Goal: Register for event/course

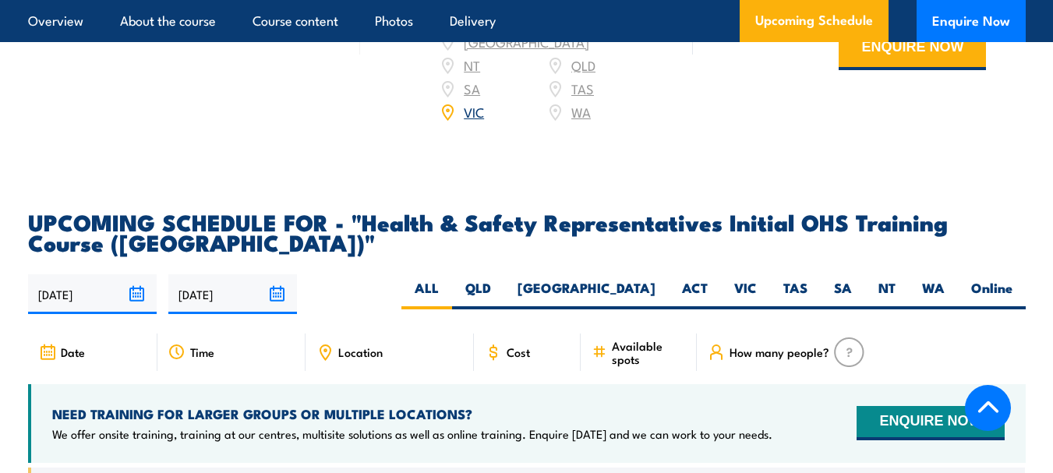
scroll to position [2573, 0]
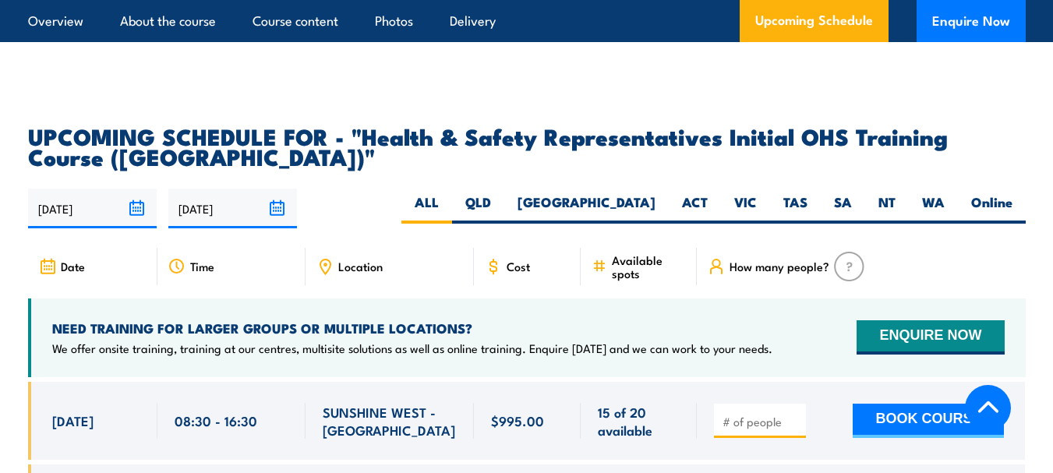
click at [358, 260] on span "Location" at bounding box center [360, 266] width 44 height 13
drag, startPoint x: 369, startPoint y: 246, endPoint x: 437, endPoint y: 246, distance: 67.8
click at [437, 248] on div "Location" at bounding box center [390, 266] width 168 height 37
click at [398, 248] on div "Location" at bounding box center [390, 266] width 168 height 37
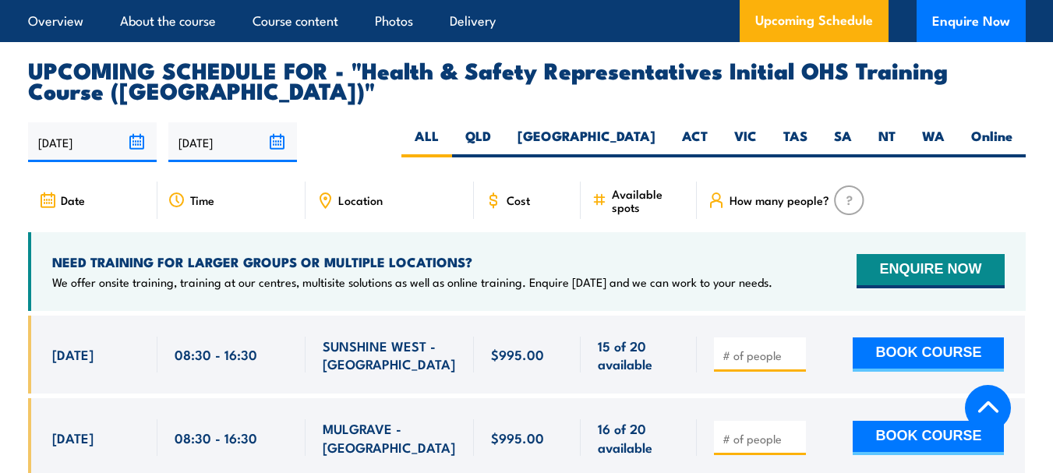
scroll to position [2729, 0]
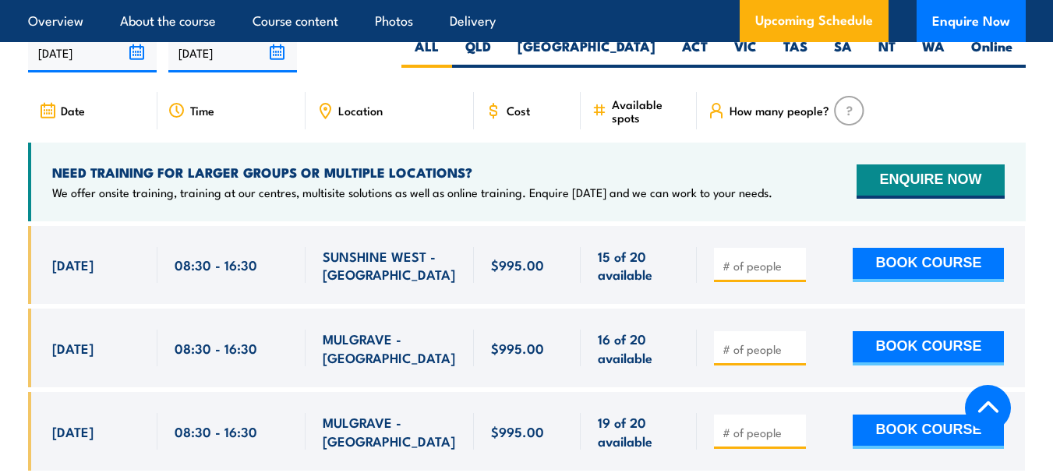
click at [633, 143] on div "NEED TRAINING FOR LARGER GROUPS OR MULTIPLE LOCATIONS? We offer onsite training…" at bounding box center [527, 182] width 998 height 79
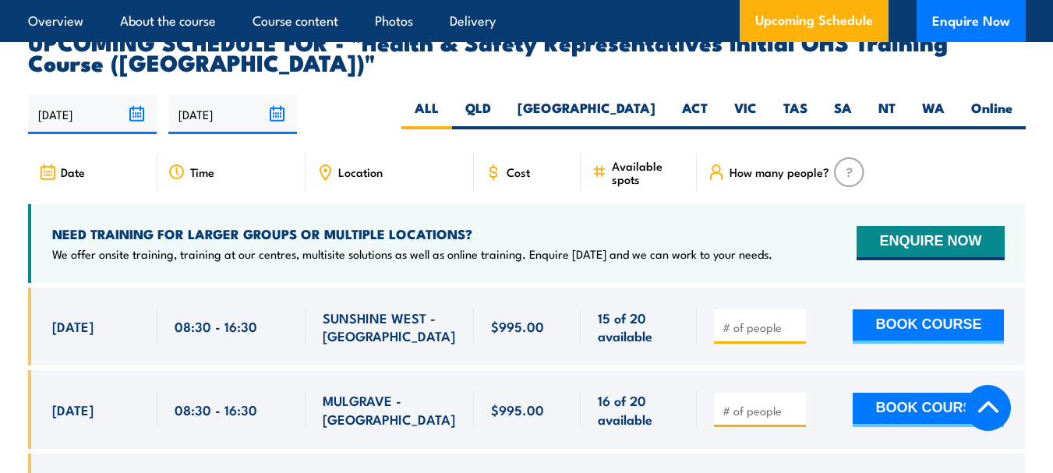
scroll to position [2651, 0]
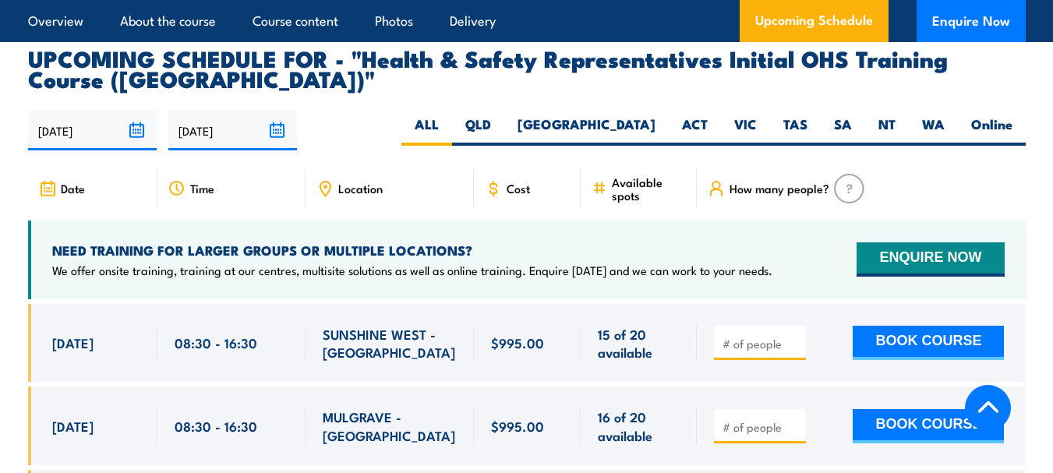
click at [725, 336] on input "number" at bounding box center [762, 344] width 78 height 16
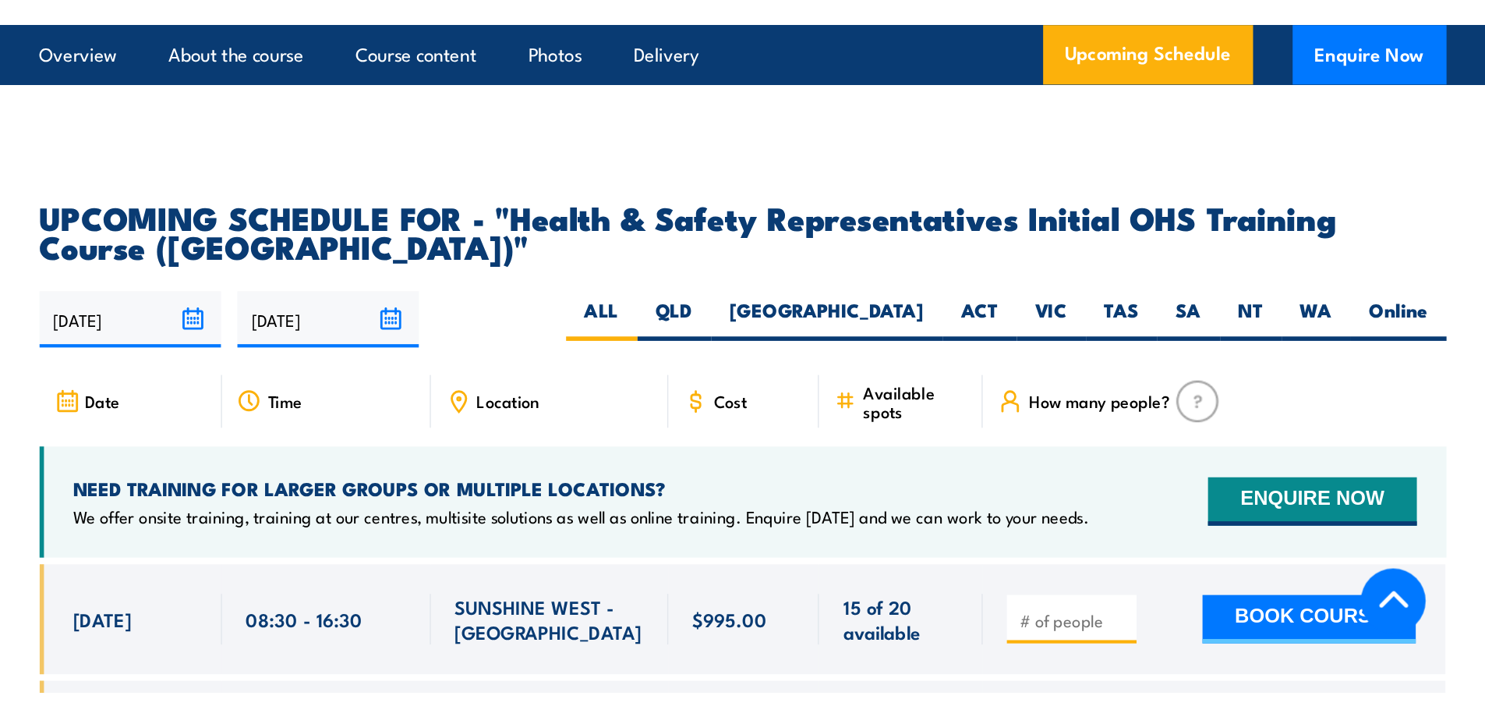
scroll to position [2590, 0]
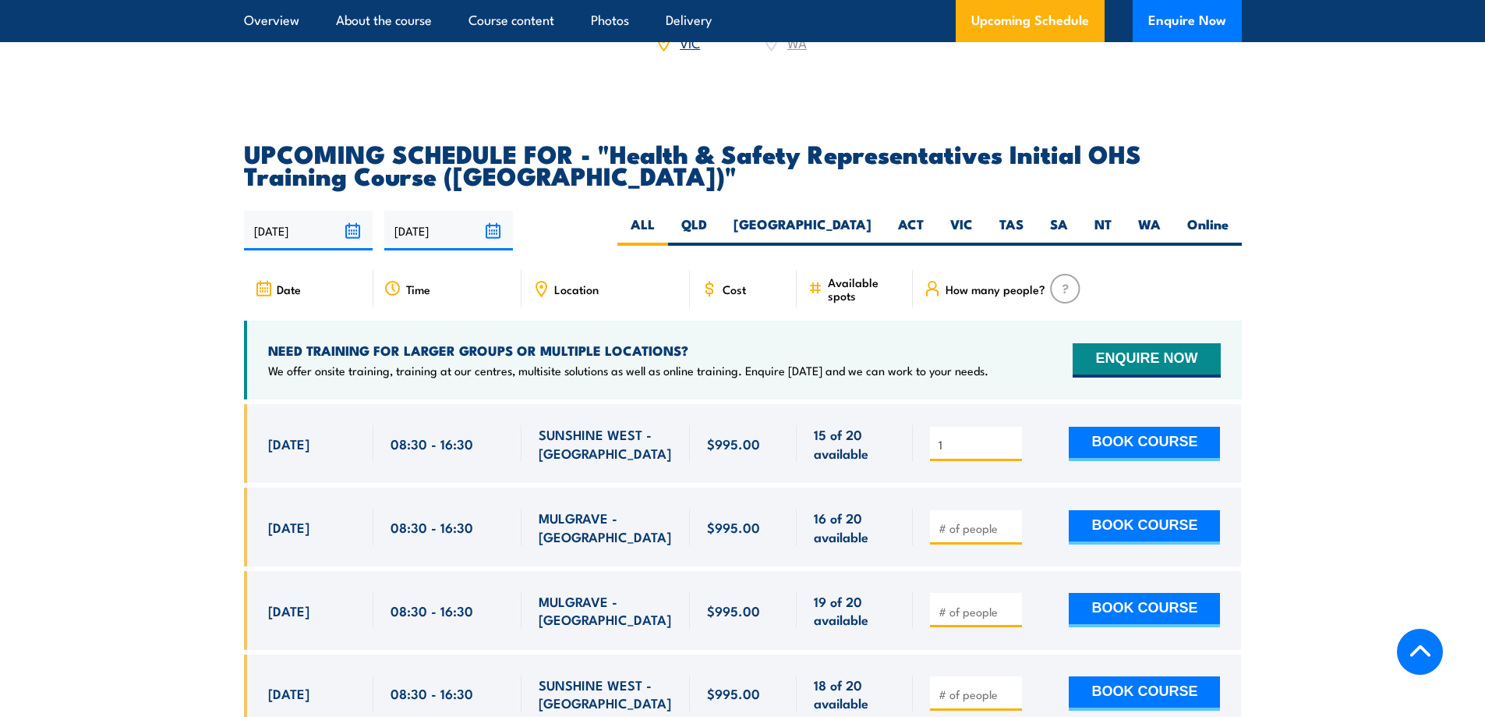
type input "1"
click at [1053, 441] on section "UPCOMING SCHEDULE FOR - "Health & Safety Representatives Initial OHS Training C…" at bounding box center [742, 449] width 1485 height 614
click at [1053, 426] on button "BOOK COURSE" at bounding box center [1144, 443] width 151 height 34
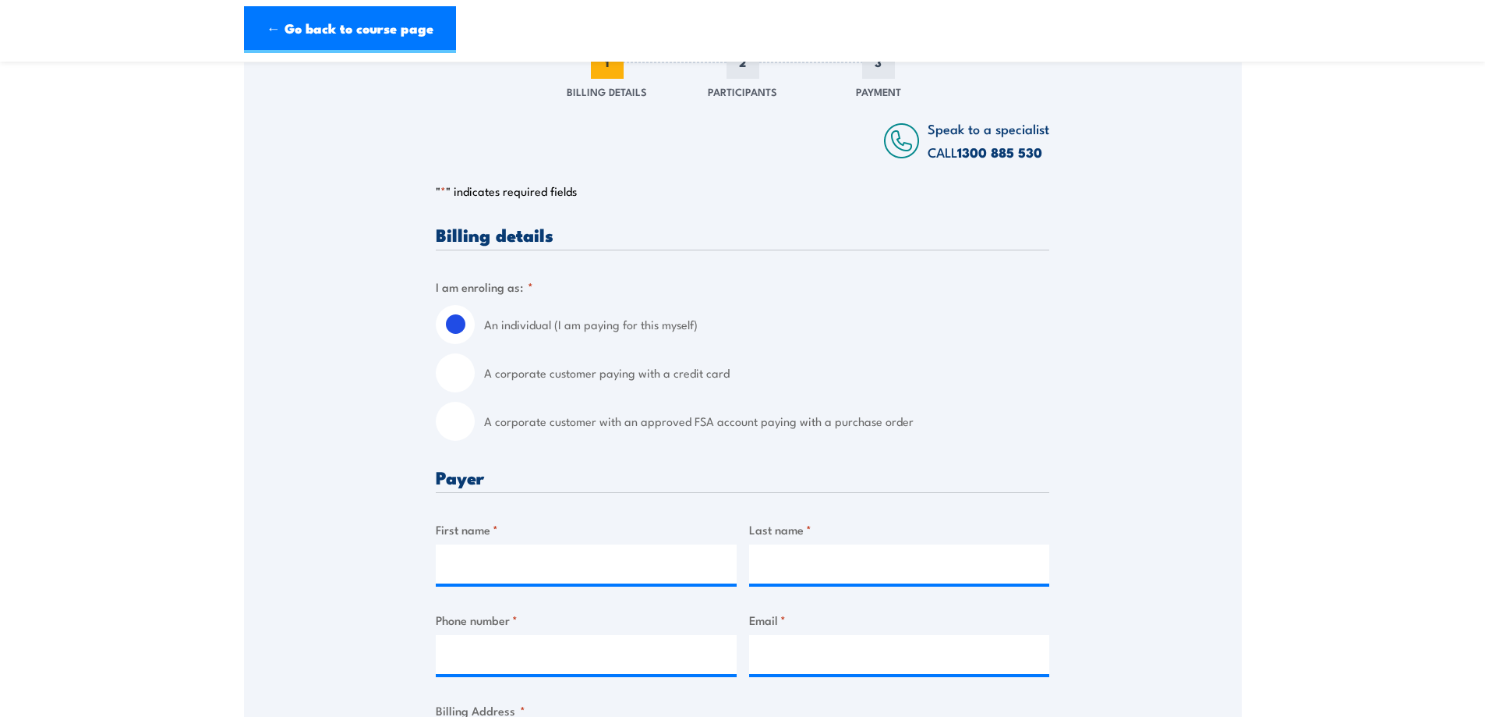
scroll to position [234, 0]
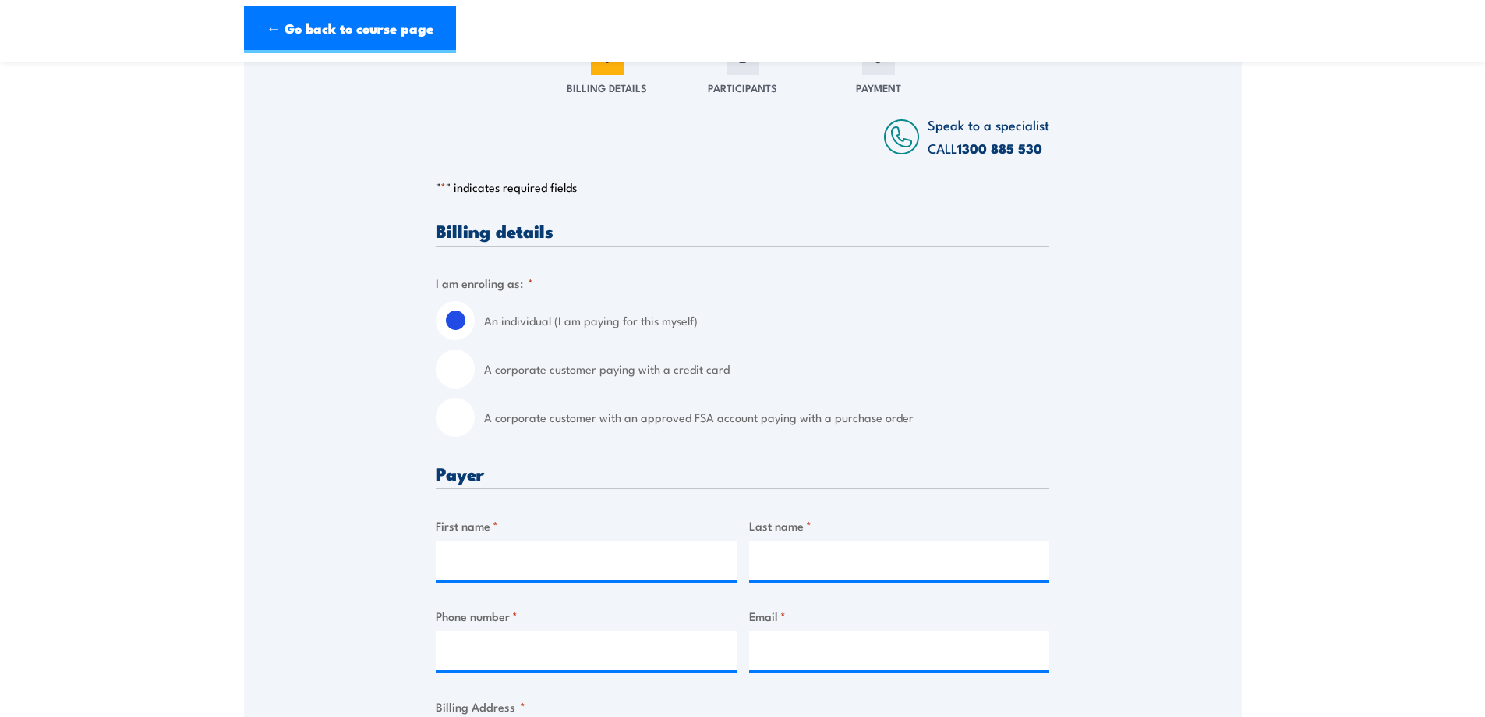
click at [462, 409] on input "A corporate customer with an approved FSA account paying with a purchase order" at bounding box center [455, 417] width 39 height 39
radio input "true"
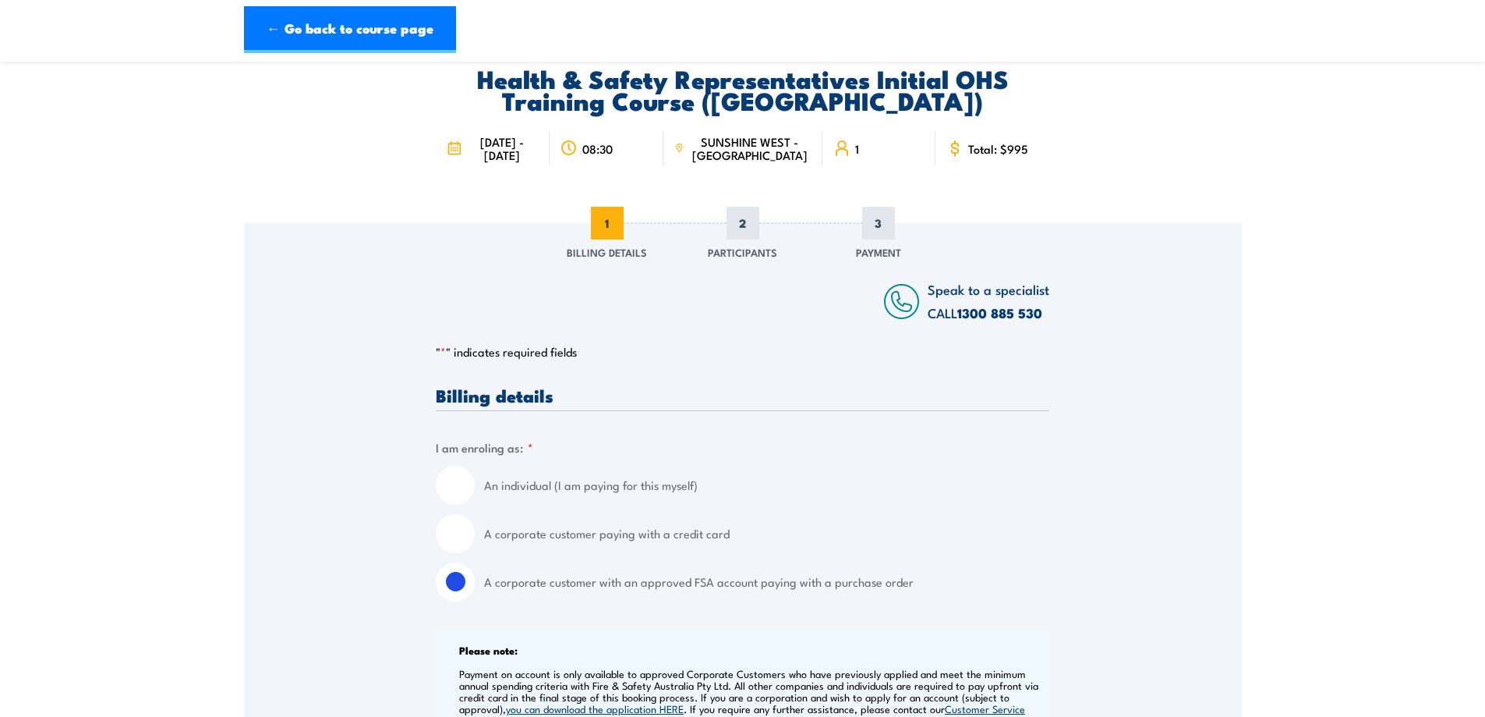
scroll to position [0, 0]
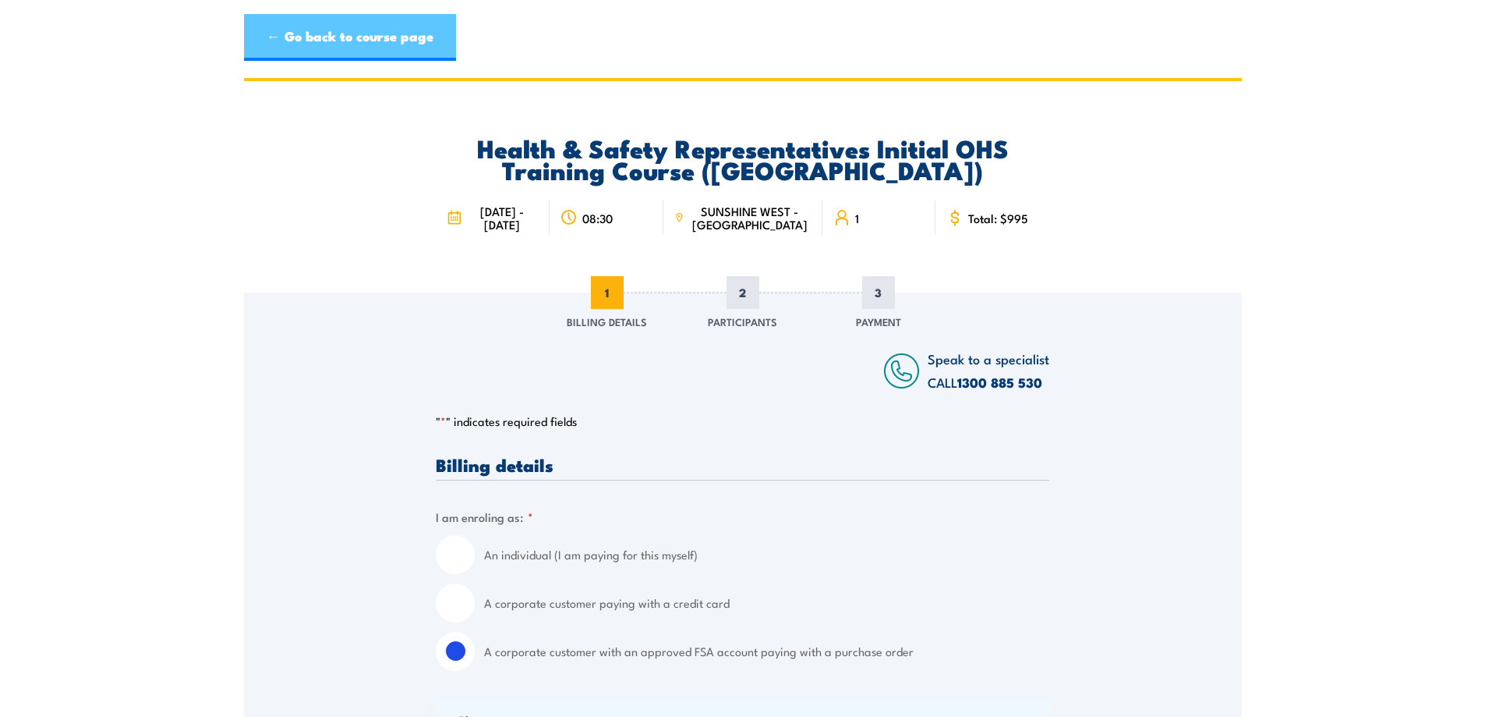
click at [318, 46] on link "← Go back to course page" at bounding box center [350, 37] width 212 height 47
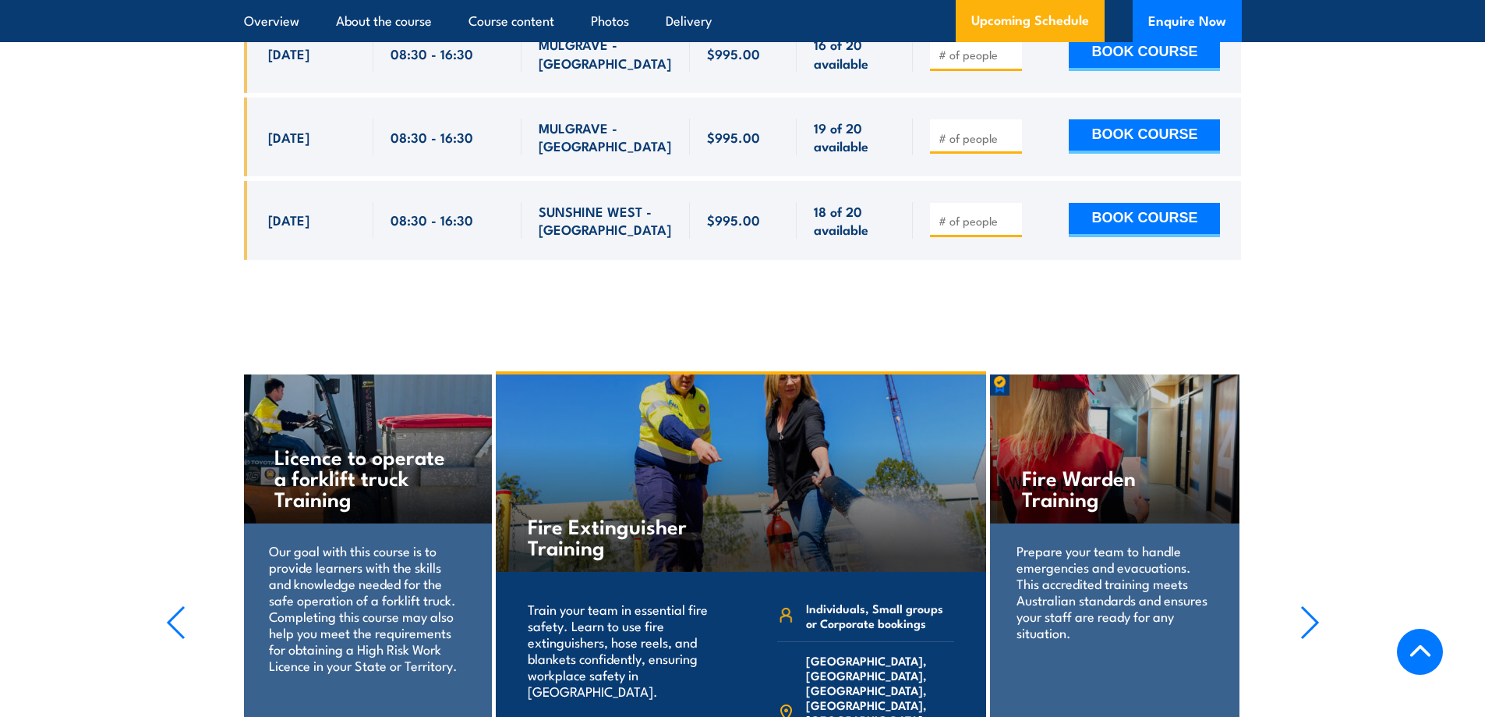
scroll to position [3098, 0]
